Goal: Contribute content: Contribute content

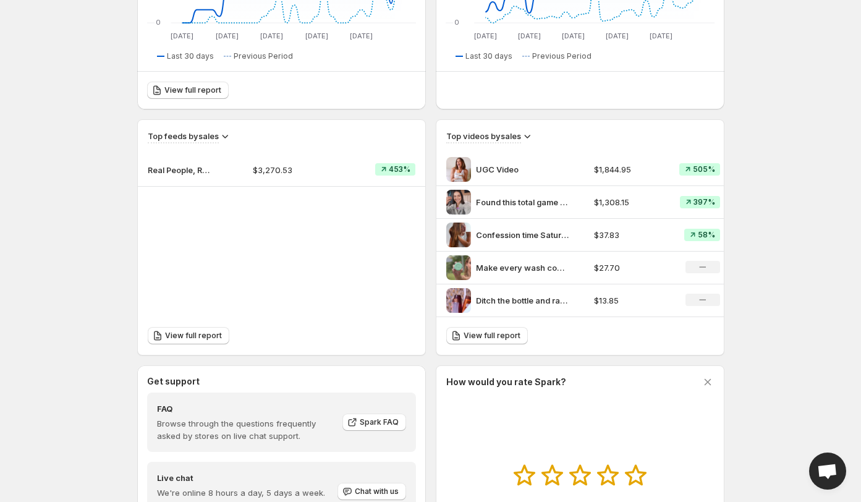
scroll to position [326, 0]
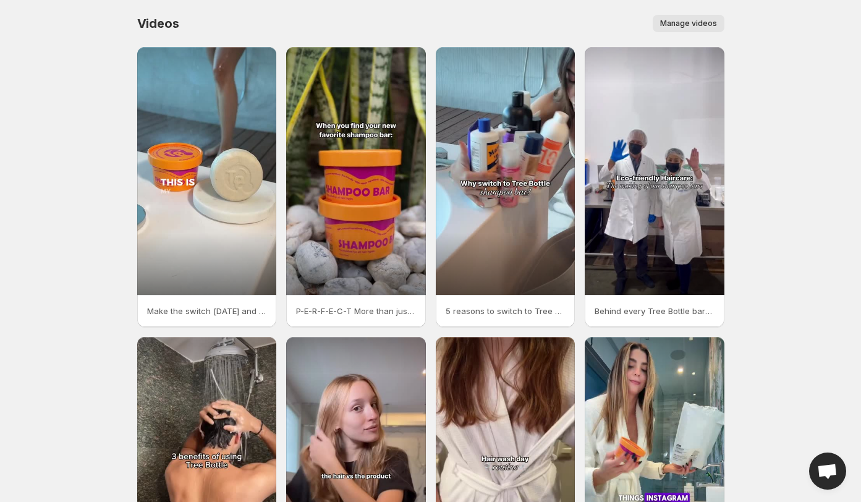
click at [708, 17] on button "Manage videos" at bounding box center [689, 23] width 72 height 17
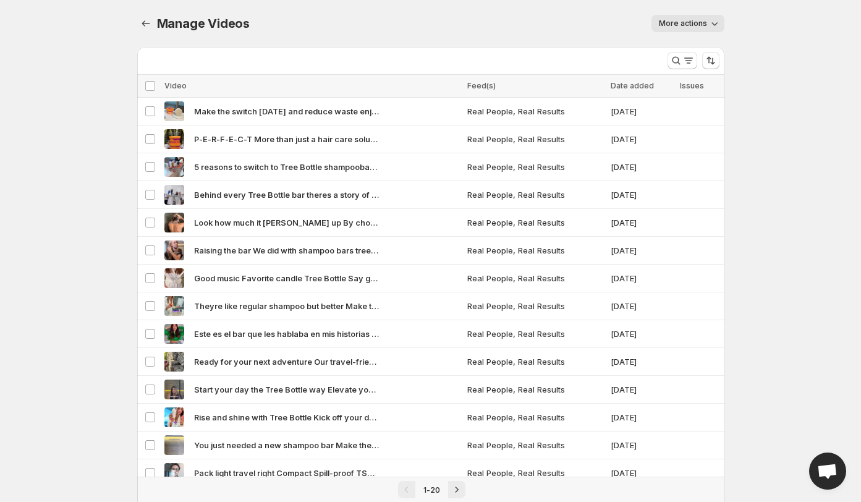
click at [688, 23] on span "More actions" at bounding box center [683, 24] width 48 height 10
click at [688, 24] on span "More actions" at bounding box center [683, 24] width 48 height 10
click at [150, 23] on icon "Manage Videos" at bounding box center [146, 23] width 12 height 12
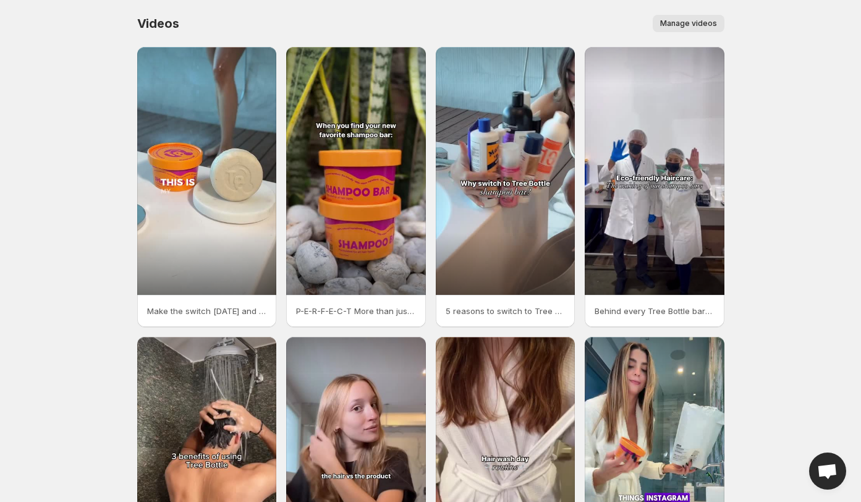
click at [693, 20] on span "Manage videos" at bounding box center [688, 24] width 57 height 10
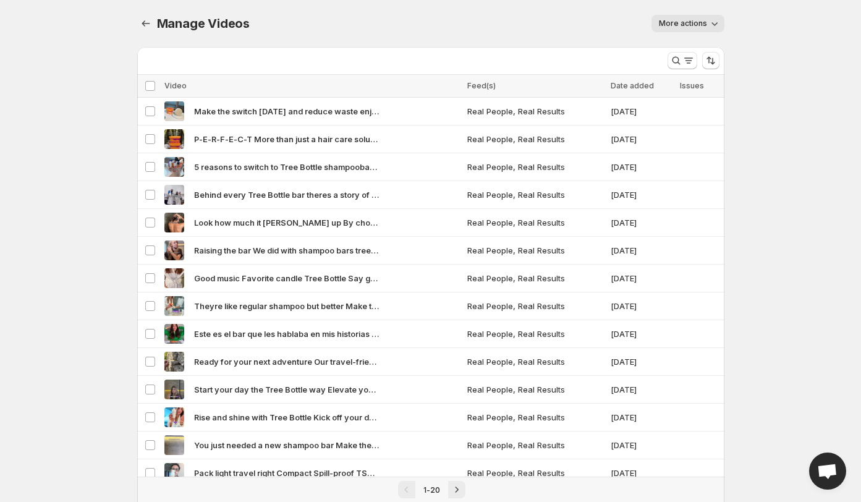
click at [684, 21] on span "More actions" at bounding box center [683, 24] width 48 height 10
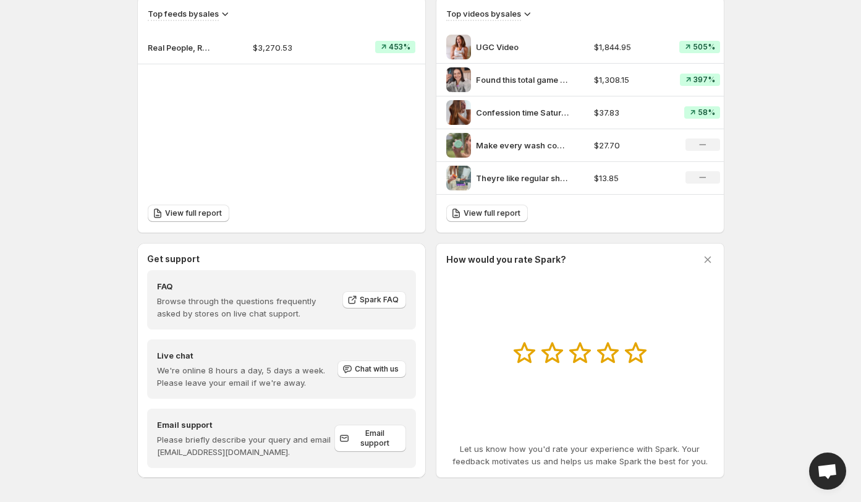
scroll to position [443, 0]
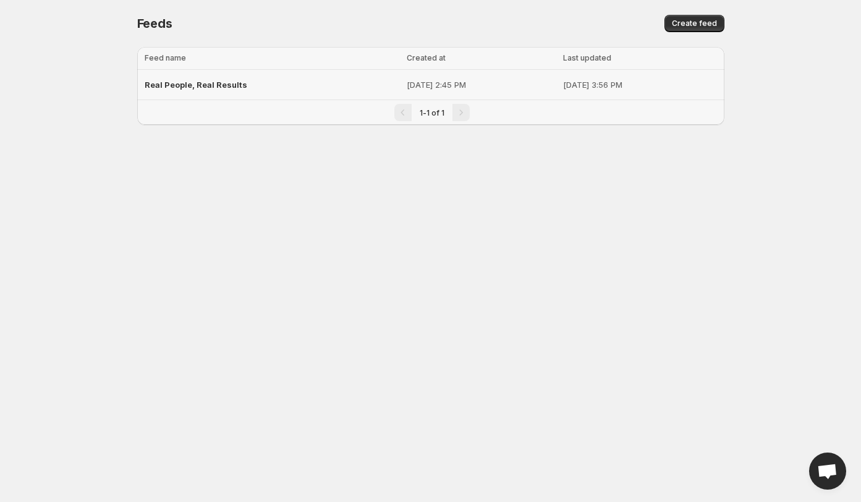
click at [221, 84] on span "Real People, Real Results" at bounding box center [196, 85] width 103 height 10
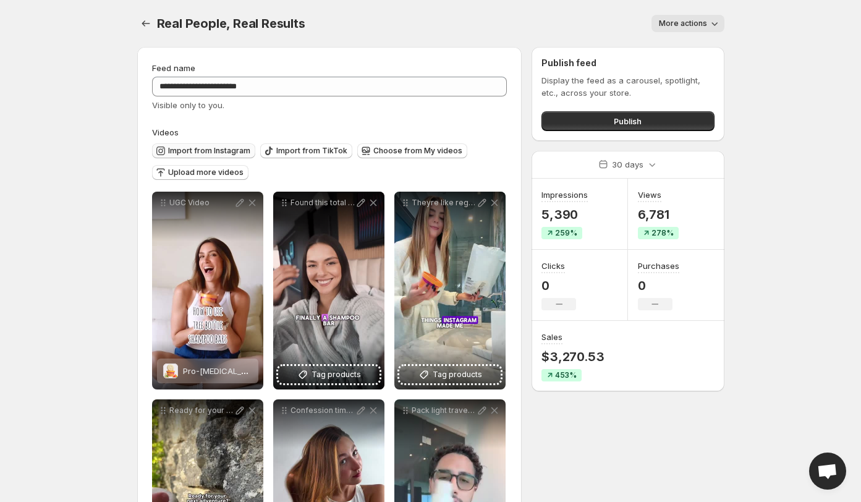
click at [206, 151] on span "Import from Instagram" at bounding box center [209, 151] width 82 height 10
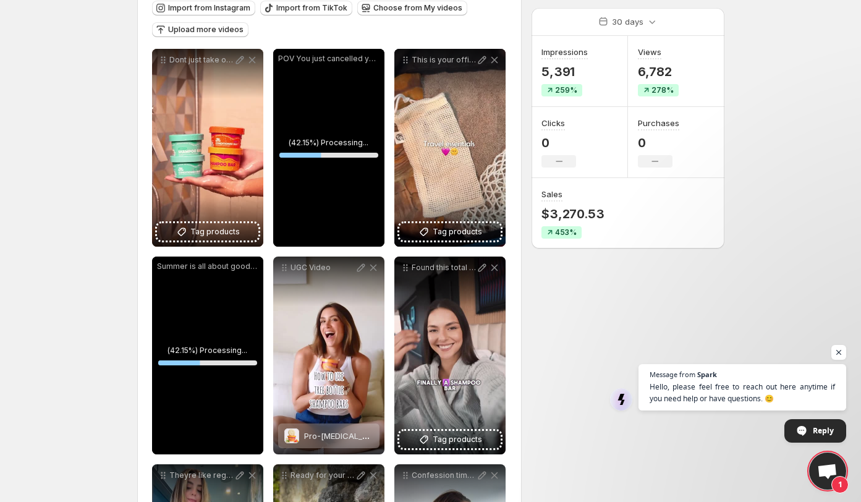
scroll to position [140, 0]
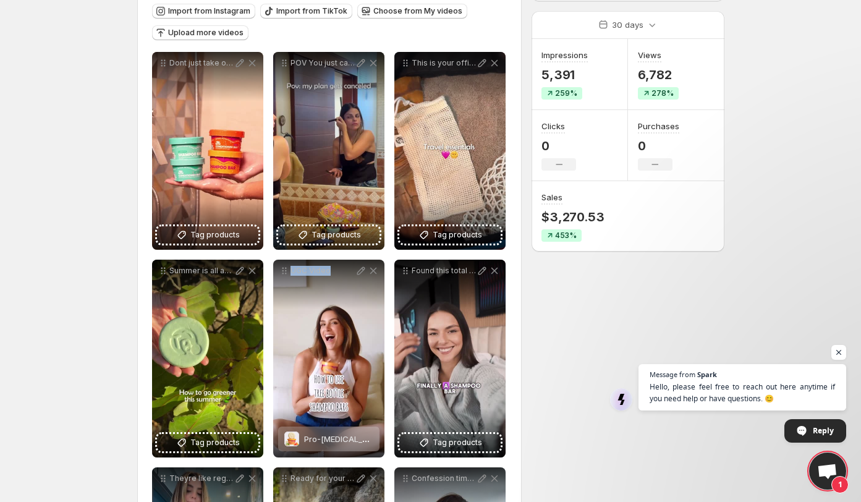
drag, startPoint x: 323, startPoint y: 312, endPoint x: 296, endPoint y: 266, distance: 53.5
click at [296, 265] on div "UGC Video" at bounding box center [328, 359] width 111 height 198
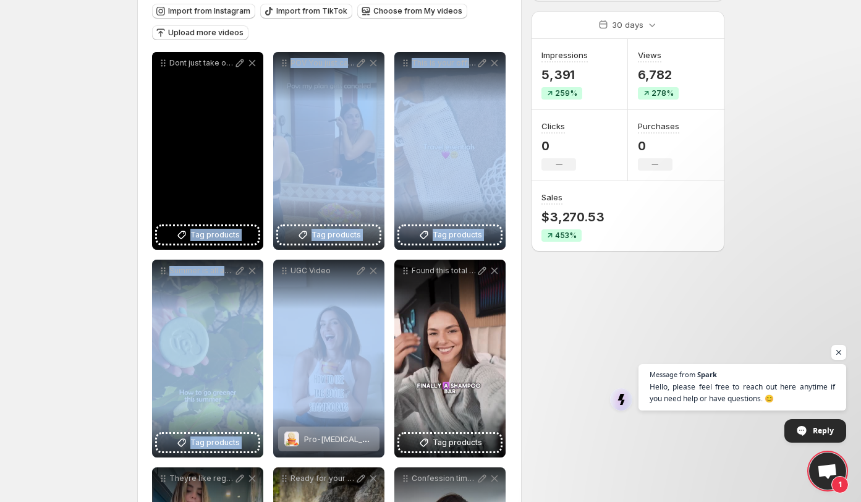
drag, startPoint x: 286, startPoint y: 277, endPoint x: 210, endPoint y: 144, distance: 153.5
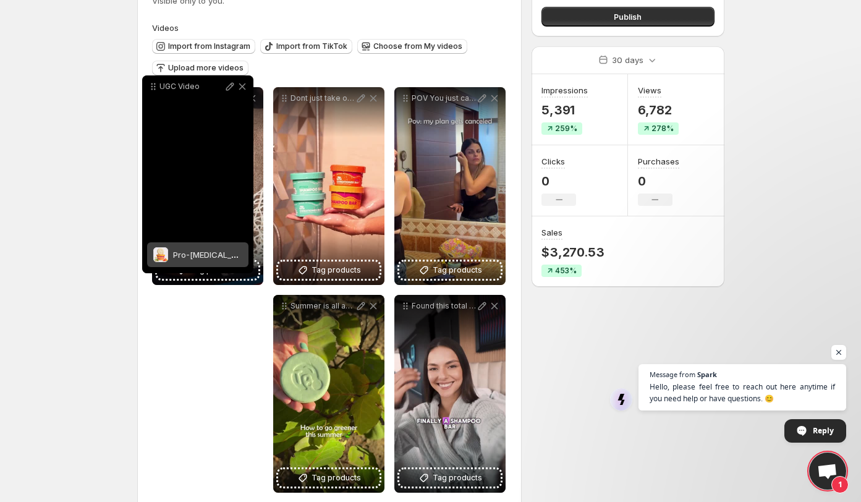
scroll to position [101, 0]
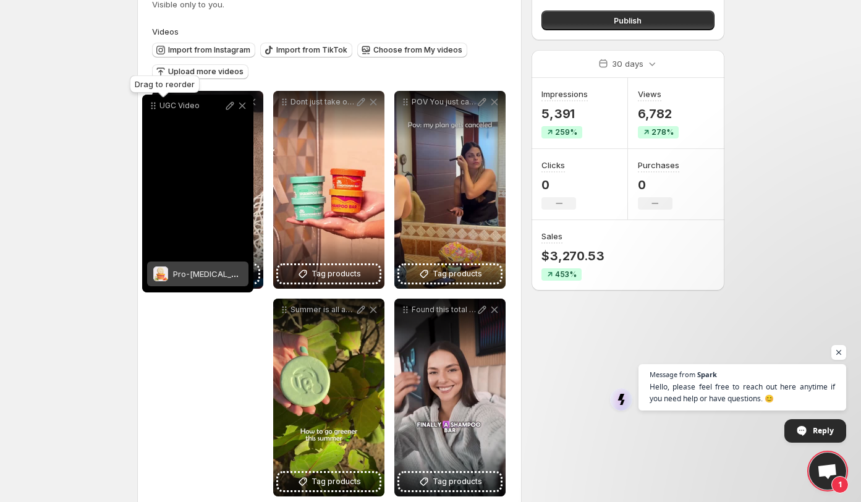
drag, startPoint x: 281, startPoint y: 272, endPoint x: 150, endPoint y: 107, distance: 210.8
click at [150, 107] on icon at bounding box center [153, 106] width 12 height 12
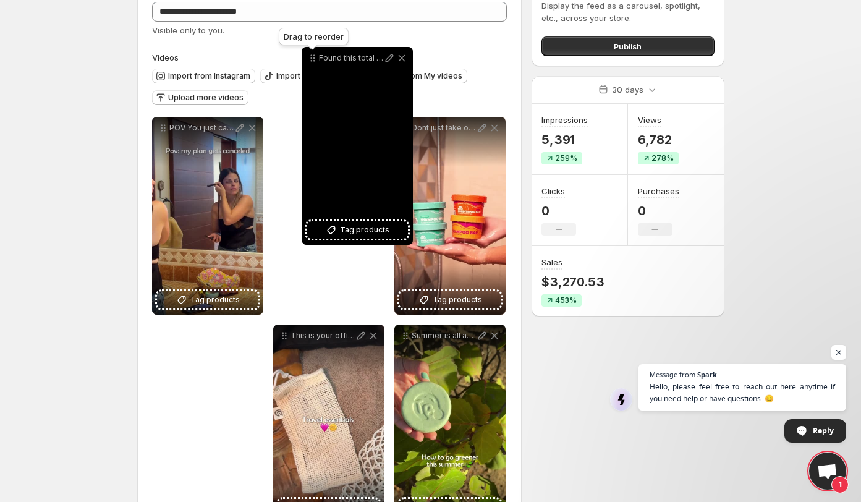
scroll to position [67, 0]
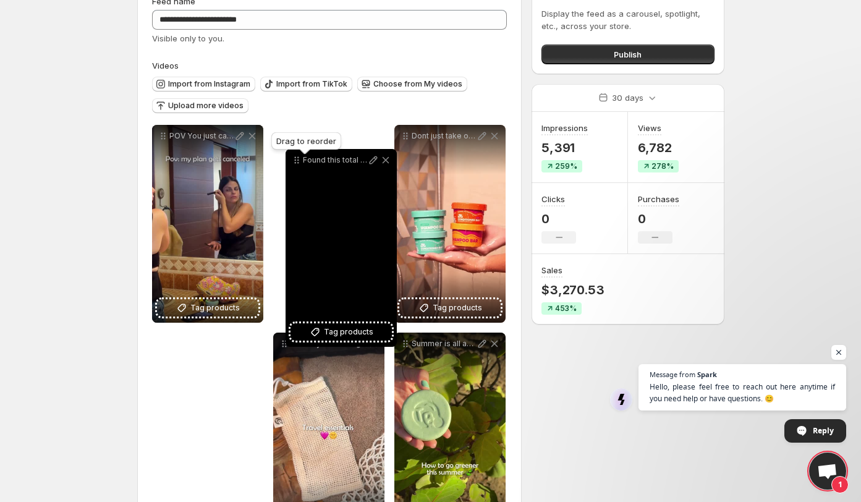
drag, startPoint x: 407, startPoint y: 224, endPoint x: 291, endPoint y: 159, distance: 132.9
click at [291, 159] on icon at bounding box center [297, 160] width 12 height 12
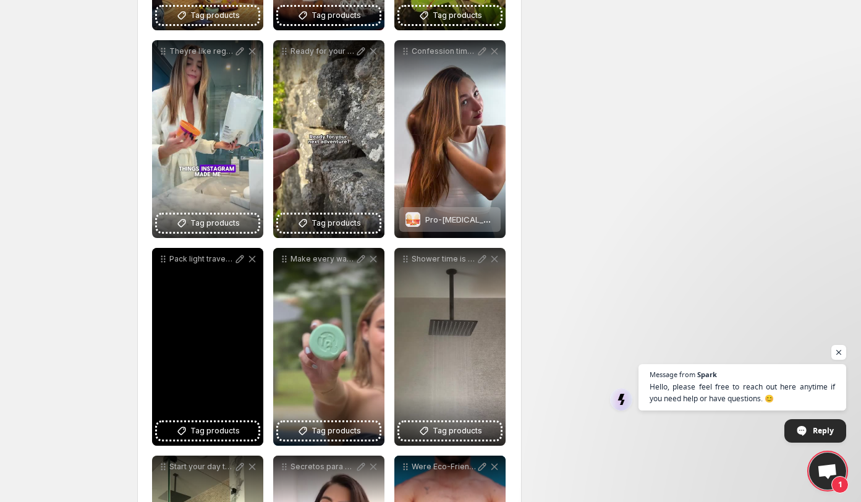
scroll to position [556, 0]
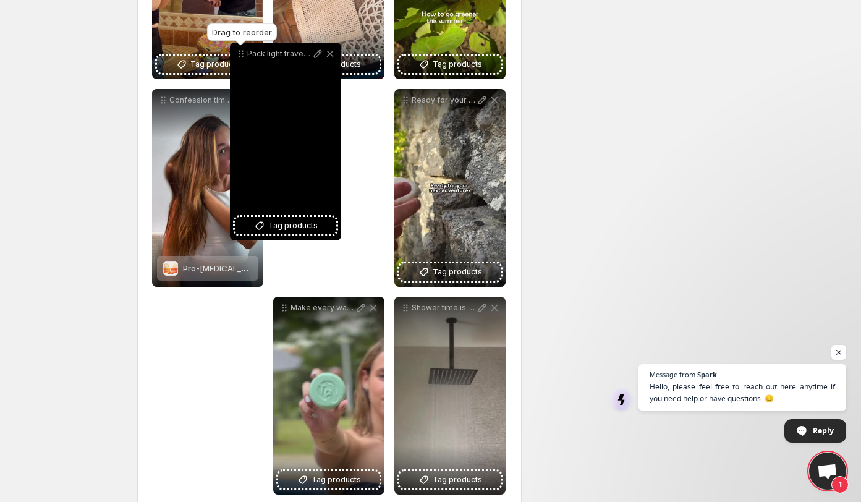
drag, startPoint x: 164, startPoint y: 275, endPoint x: 242, endPoint y: 51, distance: 237.0
click at [242, 51] on icon at bounding box center [241, 54] width 12 height 12
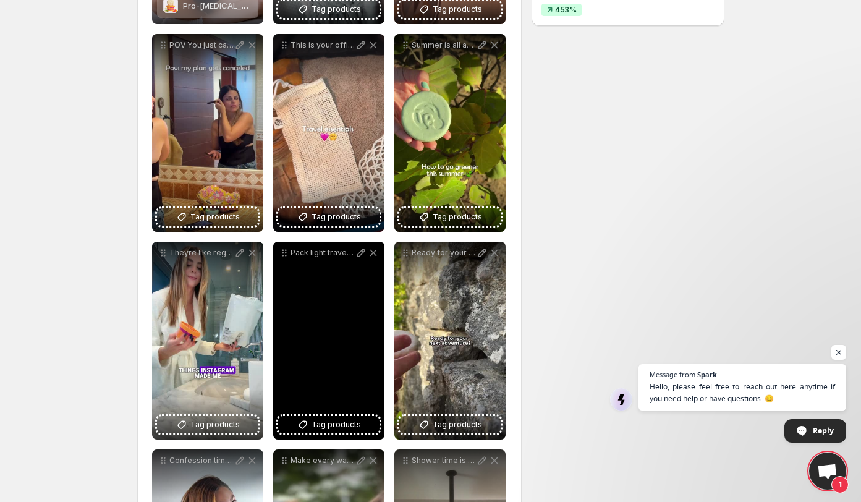
scroll to position [343, 0]
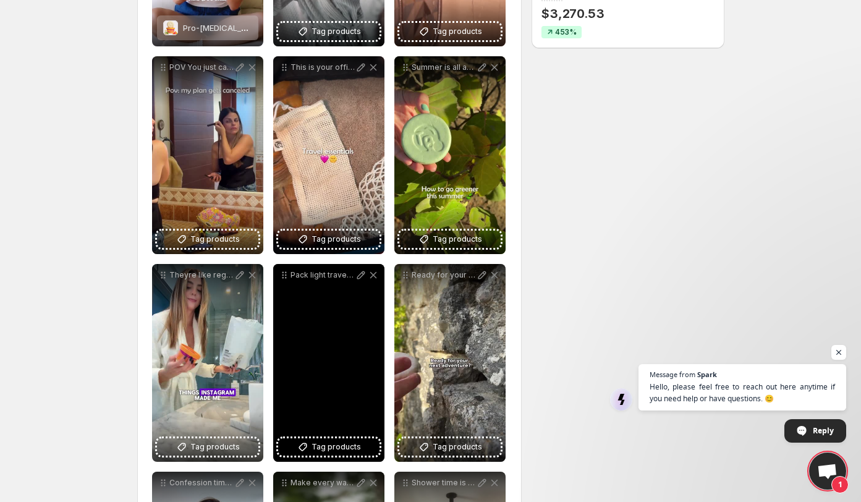
click at [283, 283] on div "Pack light travel right Compact Spill-proof TSA approved Raising the bar We did" at bounding box center [328, 275] width 111 height 22
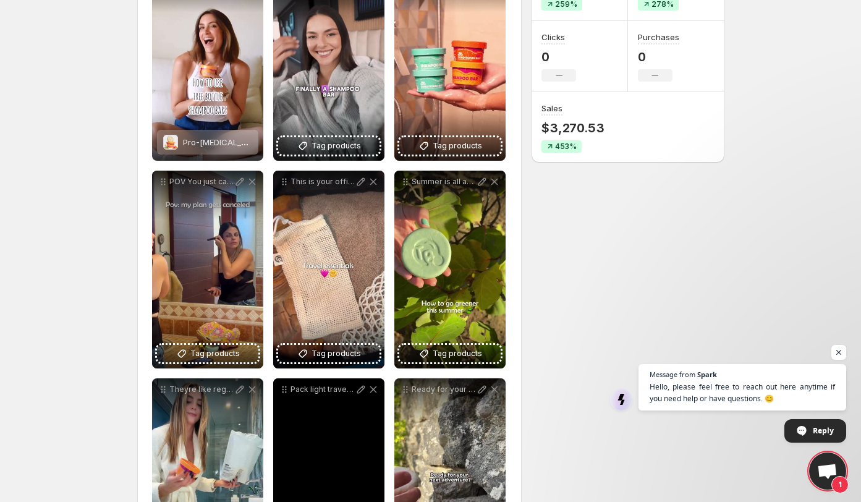
scroll to position [181, 0]
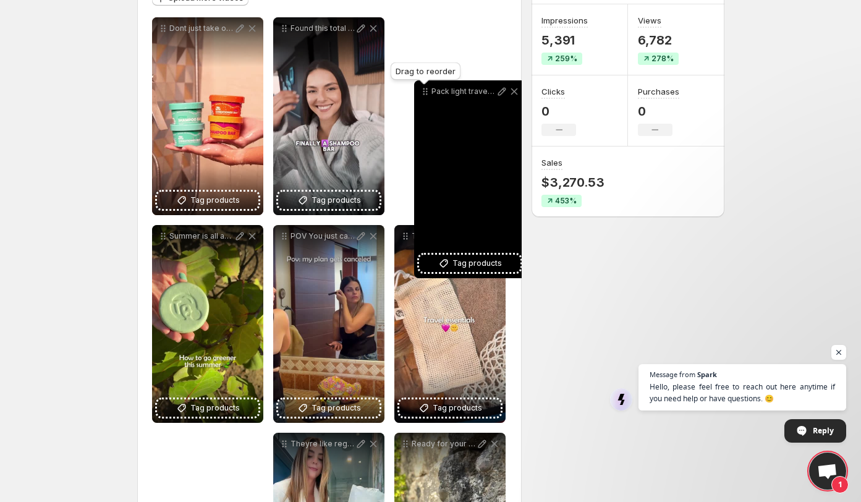
drag, startPoint x: 283, startPoint y: 438, endPoint x: 423, endPoint y: 83, distance: 381.4
click at [423, 85] on icon at bounding box center [425, 91] width 12 height 12
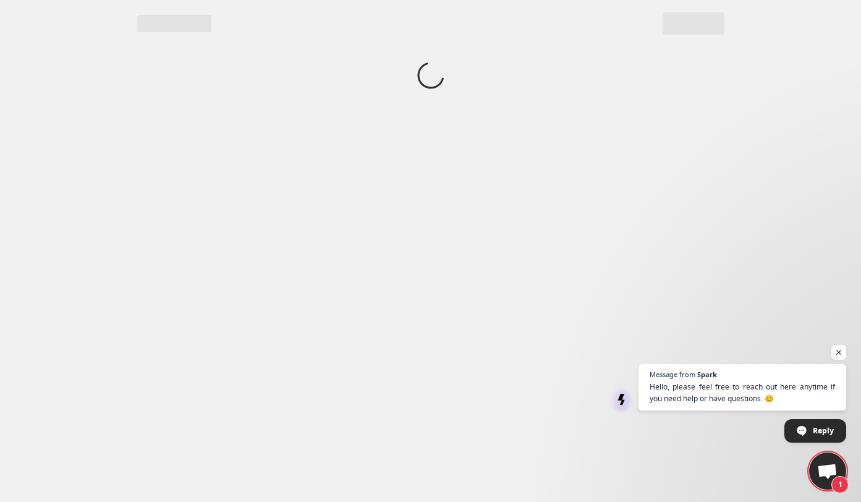
scroll to position [0, 0]
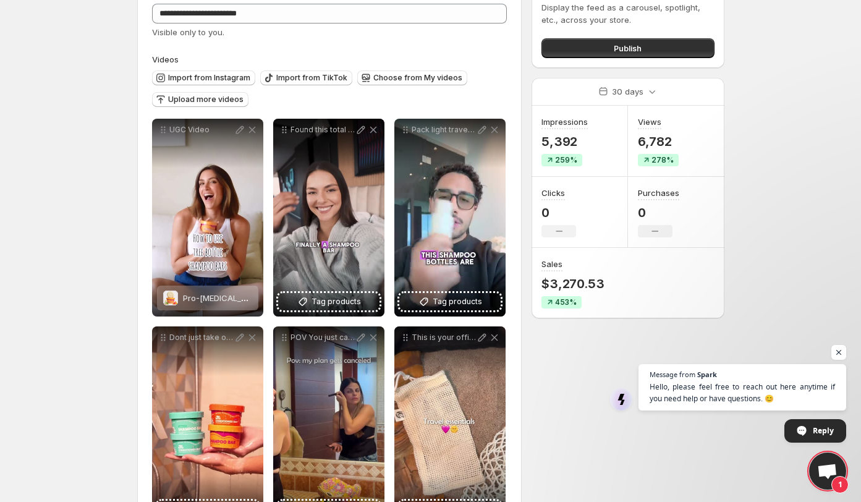
scroll to position [78, 0]
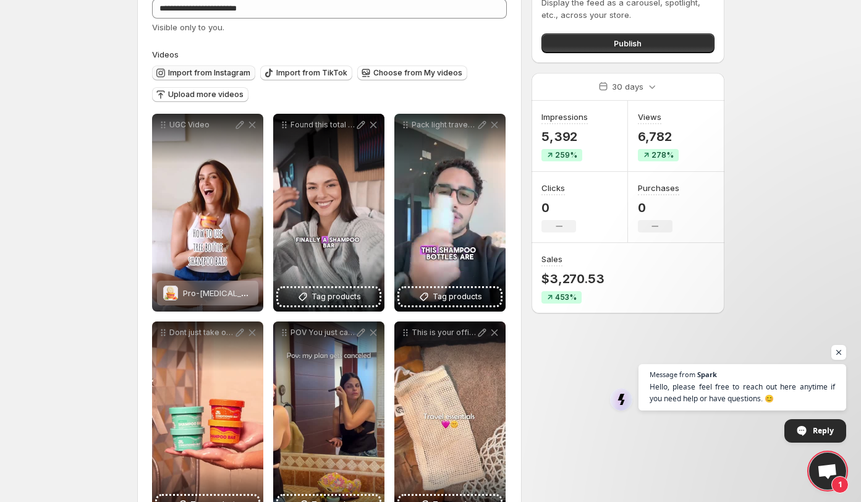
click at [194, 75] on span "Import from Instagram" at bounding box center [209, 73] width 82 height 10
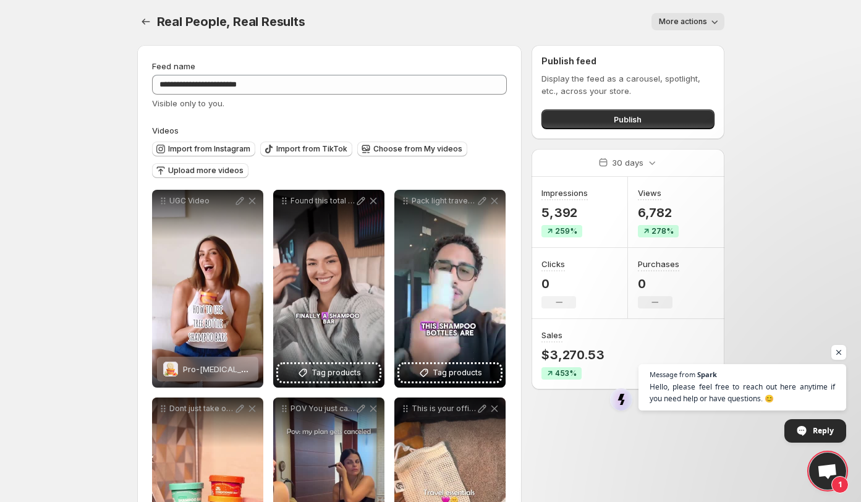
scroll to position [0, 0]
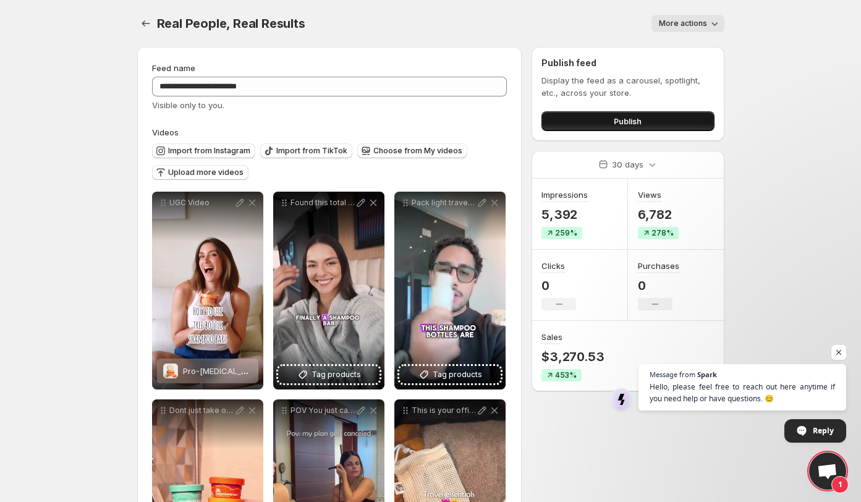
click at [632, 119] on span "Publish" at bounding box center [628, 121] width 28 height 12
